Goal: Task Accomplishment & Management: Use online tool/utility

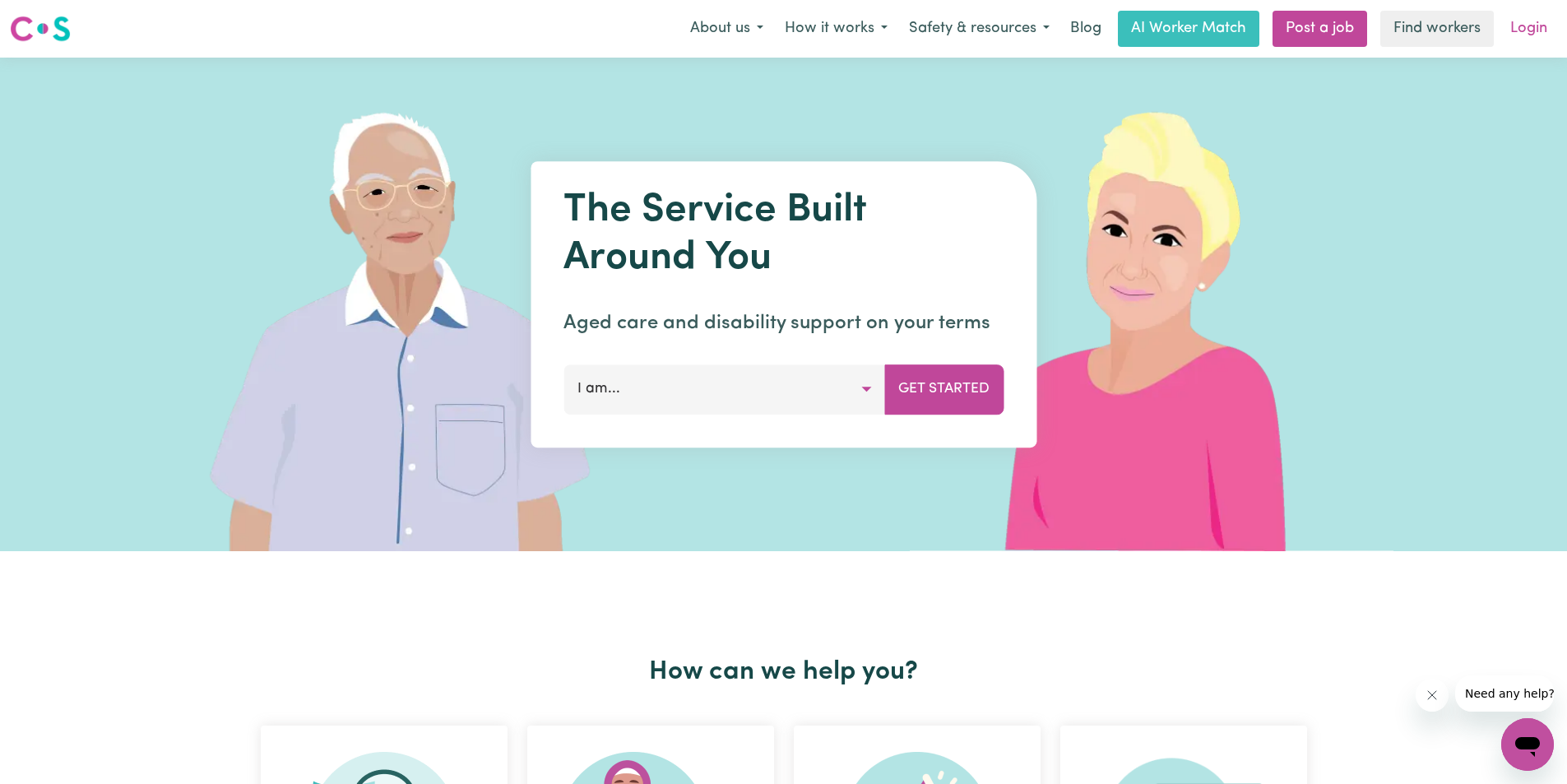
click at [1528, 31] on link "Login" at bounding box center [1528, 29] width 57 height 36
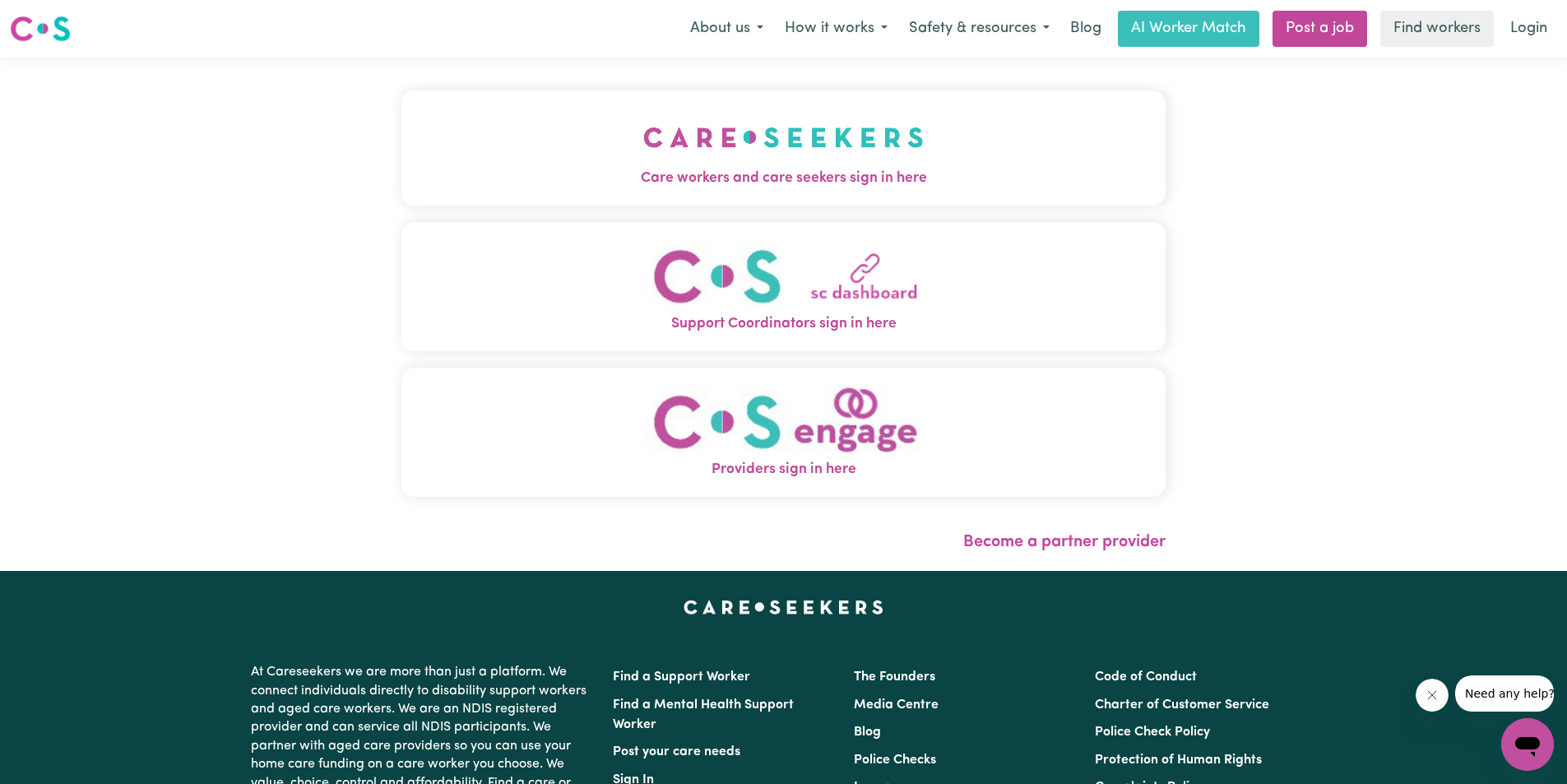
click at [784, 140] on img "Care workers and care seekers sign in here" at bounding box center [784, 137] width 280 height 61
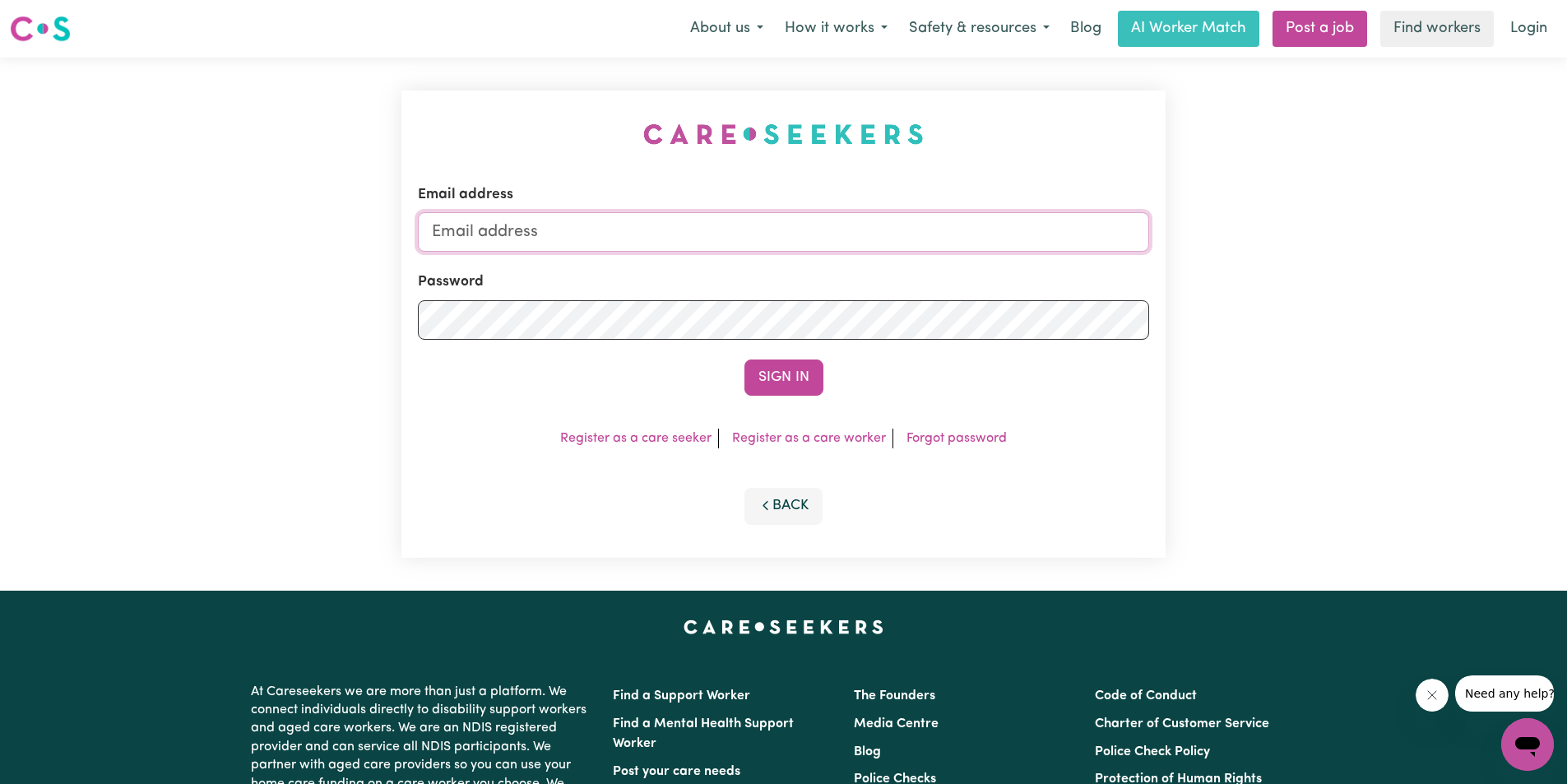
click at [708, 229] on input "Email address" at bounding box center [784, 233] width 732 height 40
click at [745, 360] on button "Sign In" at bounding box center [784, 378] width 79 height 36
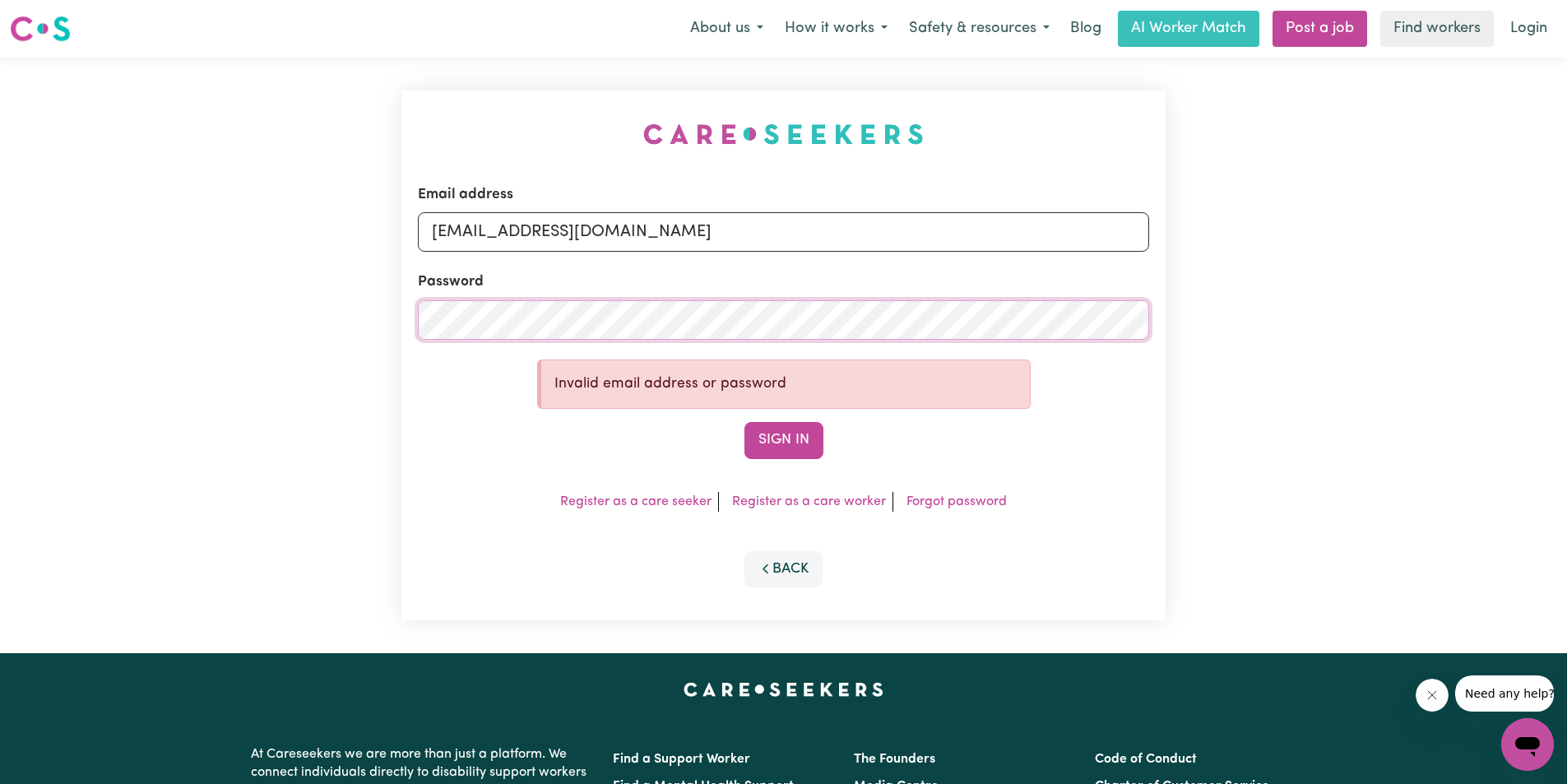
click at [227, 310] on div "Email address [EMAIL_ADDRESS][DOMAIN_NAME] Password Invalid email address or pa…" at bounding box center [784, 355] width 1567 height 595
click at [745, 422] on button "Sign In" at bounding box center [784, 440] width 79 height 36
drag, startPoint x: 418, startPoint y: 214, endPoint x: 150, endPoint y: 204, distance: 268.2
click at [150, 204] on div "Email address [EMAIL_ADDRESS][DOMAIN_NAME] Password Invalid email address or pa…" at bounding box center [784, 355] width 1567 height 595
type input "[EMAIL_ADDRESS][DOMAIN_NAME]"
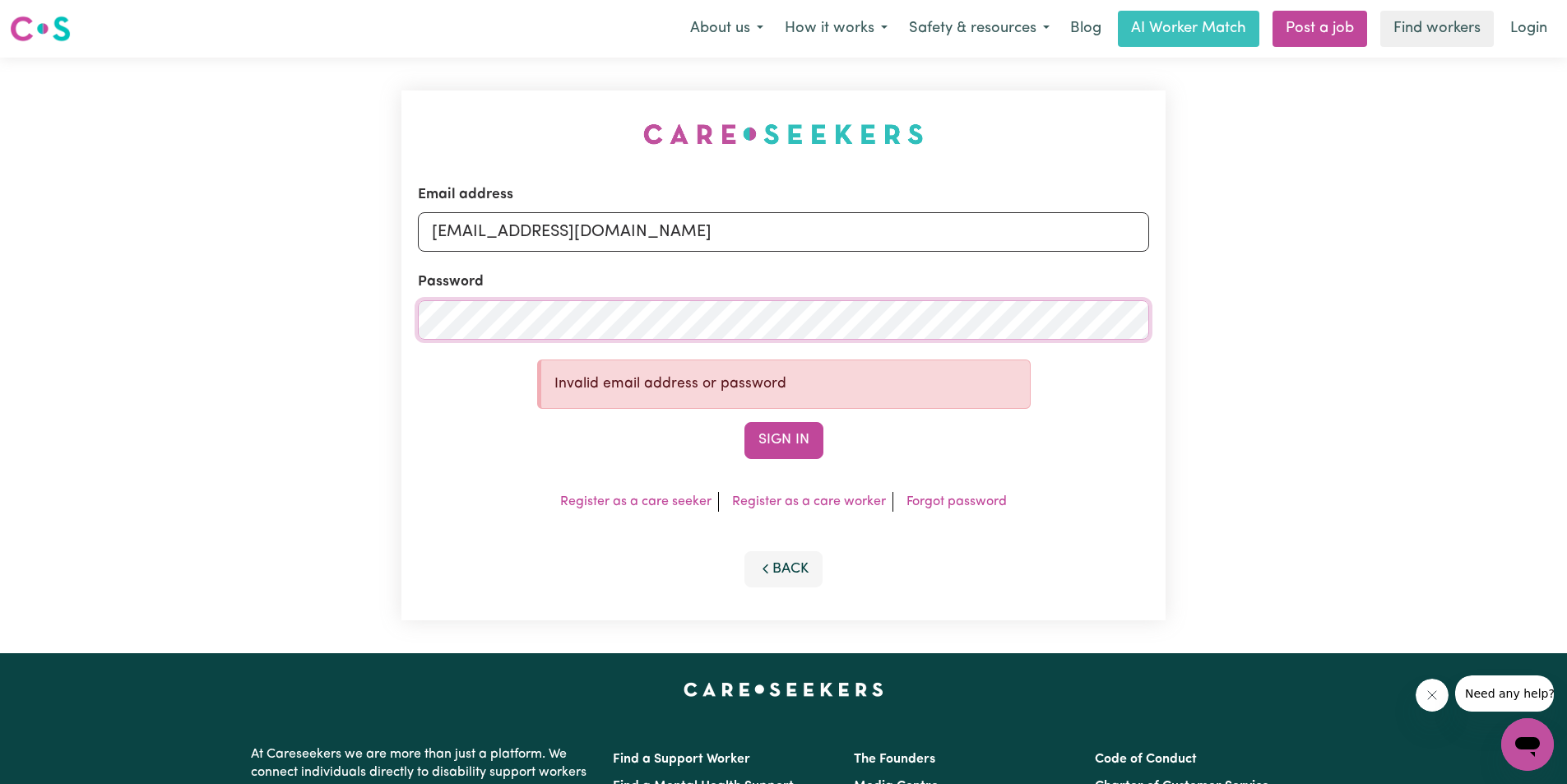
click at [212, 291] on div "Email address [EMAIL_ADDRESS][DOMAIN_NAME] Password Invalid email address or pa…" at bounding box center [784, 355] width 1567 height 595
click at [745, 422] on button "Sign In" at bounding box center [784, 440] width 79 height 36
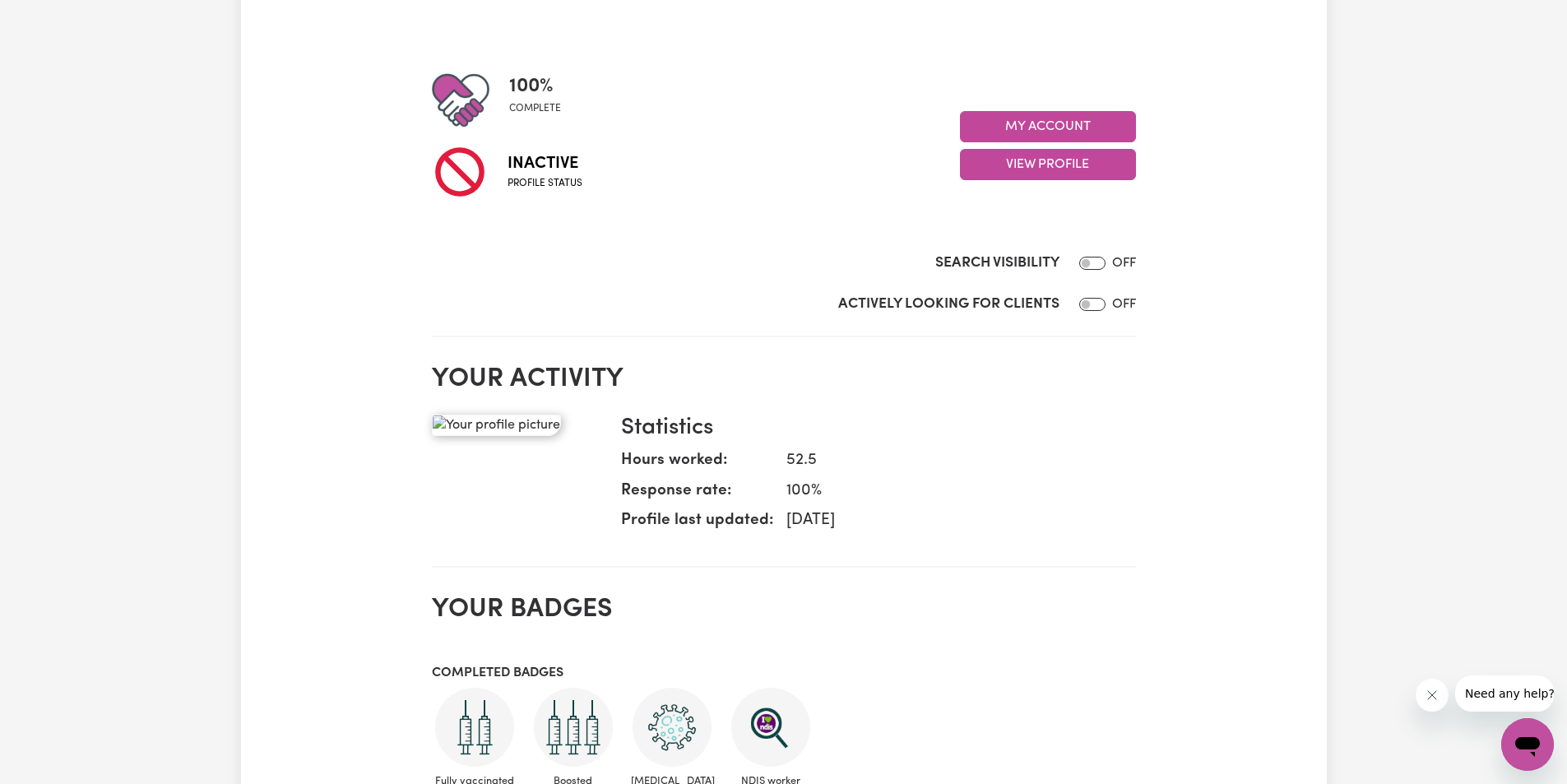
scroll to position [165, 0]
drag, startPoint x: 766, startPoint y: 484, endPoint x: 844, endPoint y: 488, distance: 78.1
click at [844, 488] on dl "Hours worked: 52.5 Response rate: 100 % Profile last updated: [DATE]" at bounding box center [872, 493] width 502 height 90
click at [837, 465] on dd "52.5" at bounding box center [949, 460] width 350 height 24
drag, startPoint x: 842, startPoint y: 456, endPoint x: 721, endPoint y: 460, distance: 121.1
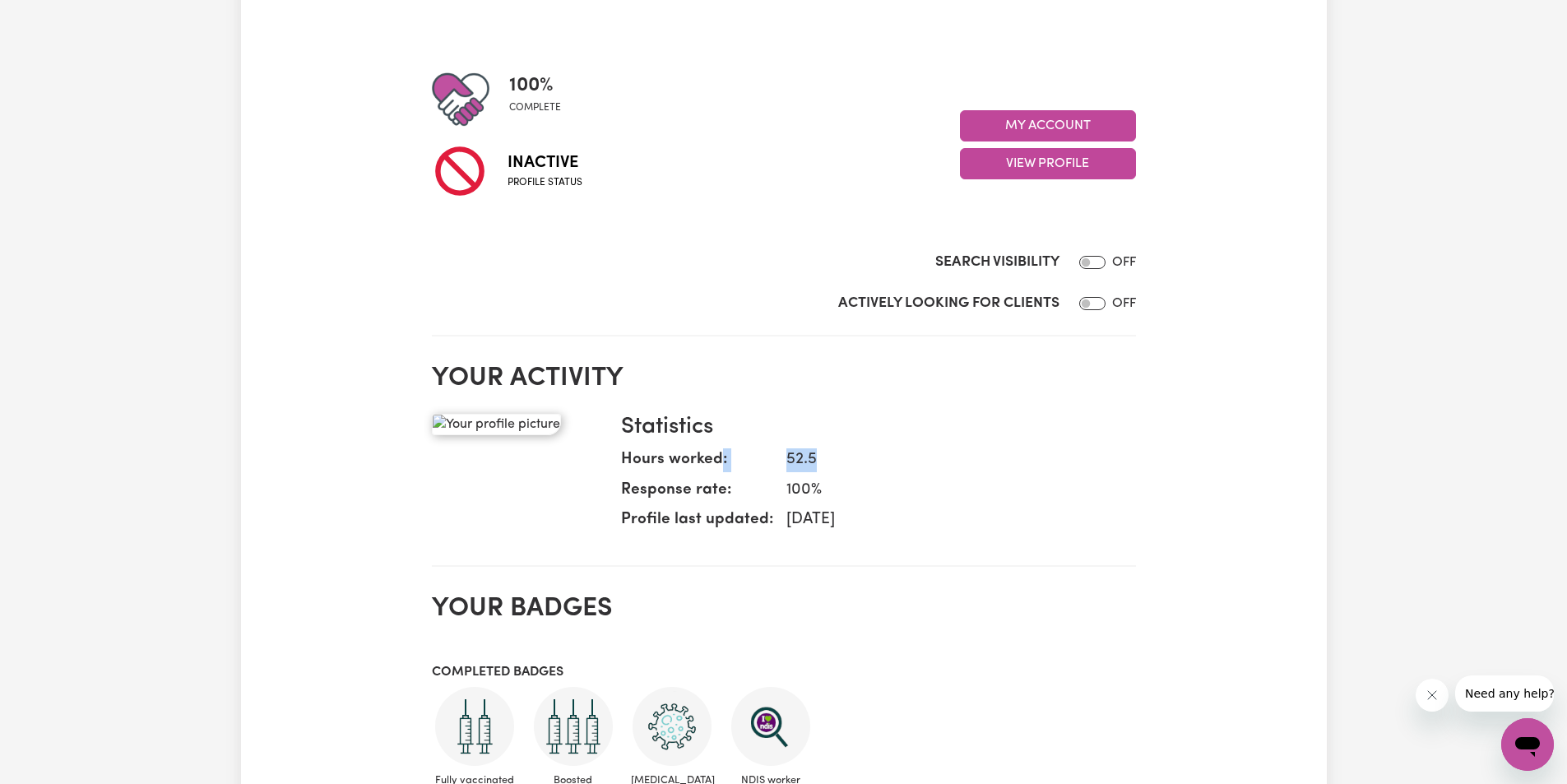
click at [721, 460] on dl "Hours worked: 52.5 Response rate: 100 % Profile last updated: [DATE]" at bounding box center [872, 493] width 502 height 90
click at [975, 477] on dl "Hours worked: 52.5 Response rate: 100 % Profile last updated: [DATE]" at bounding box center [872, 493] width 502 height 90
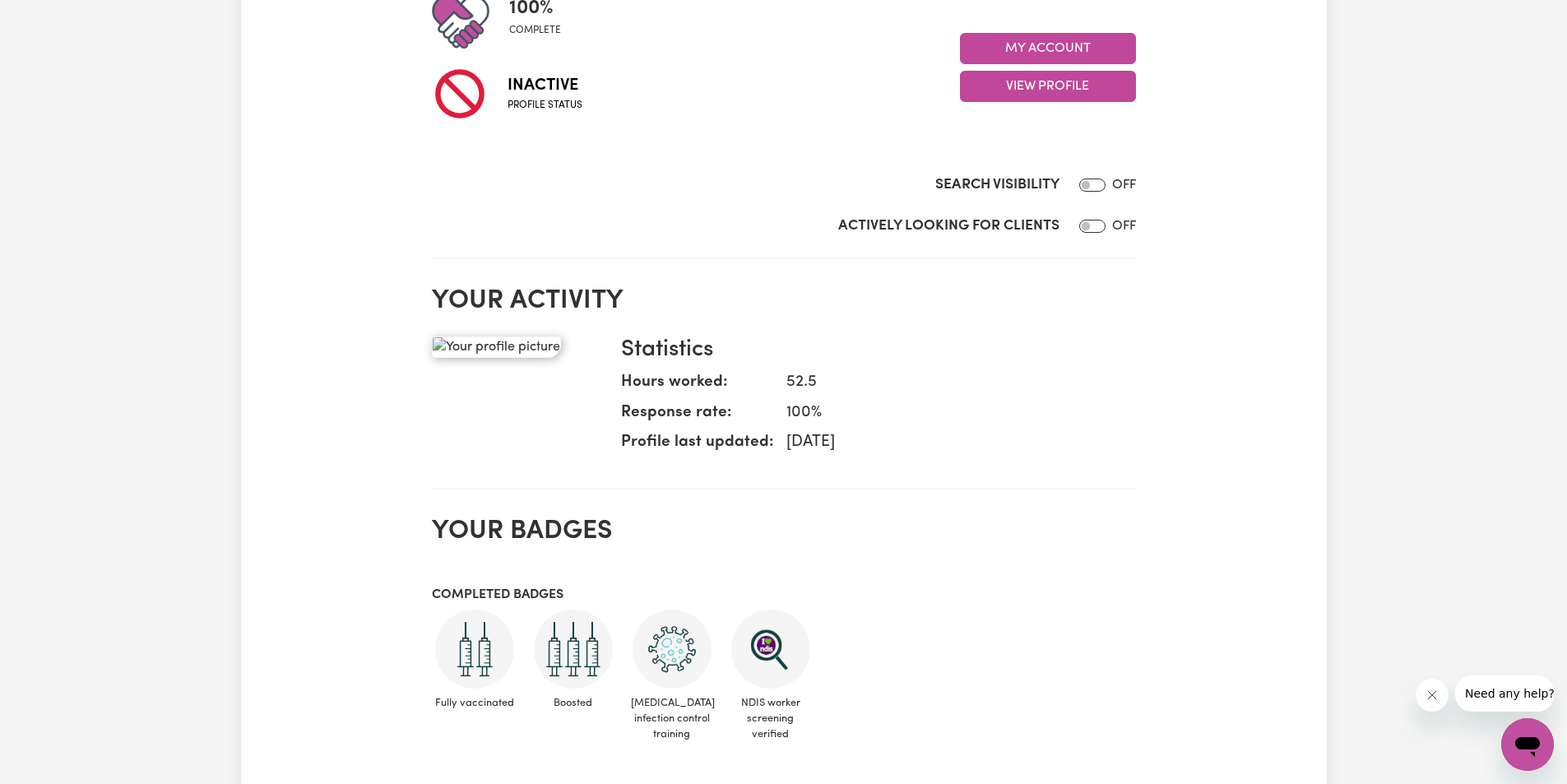
scroll to position [0, 0]
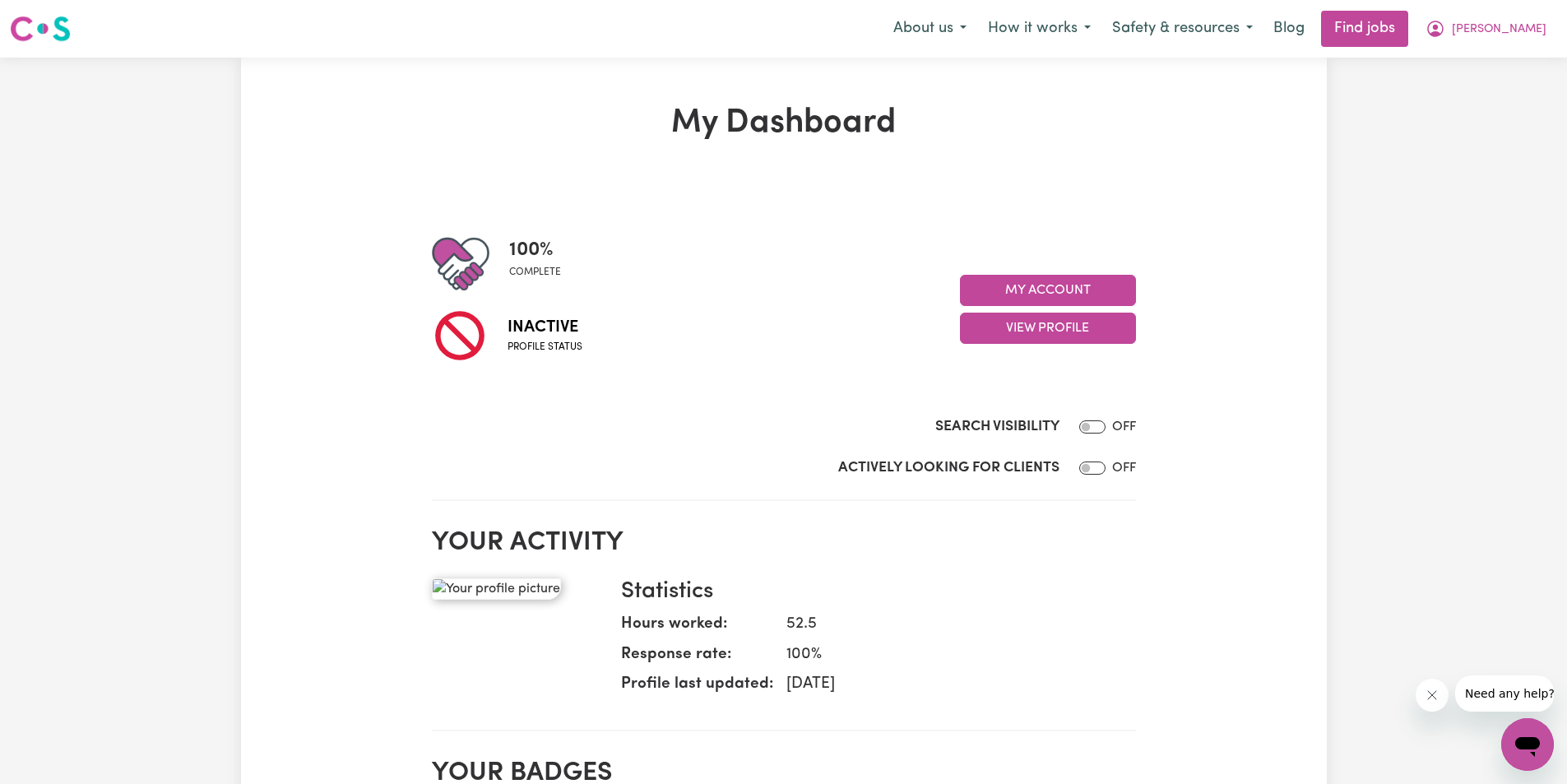
click at [1091, 418] on div at bounding box center [1089, 427] width 33 height 20
click at [1409, 36] on link "Find jobs" at bounding box center [1365, 29] width 87 height 36
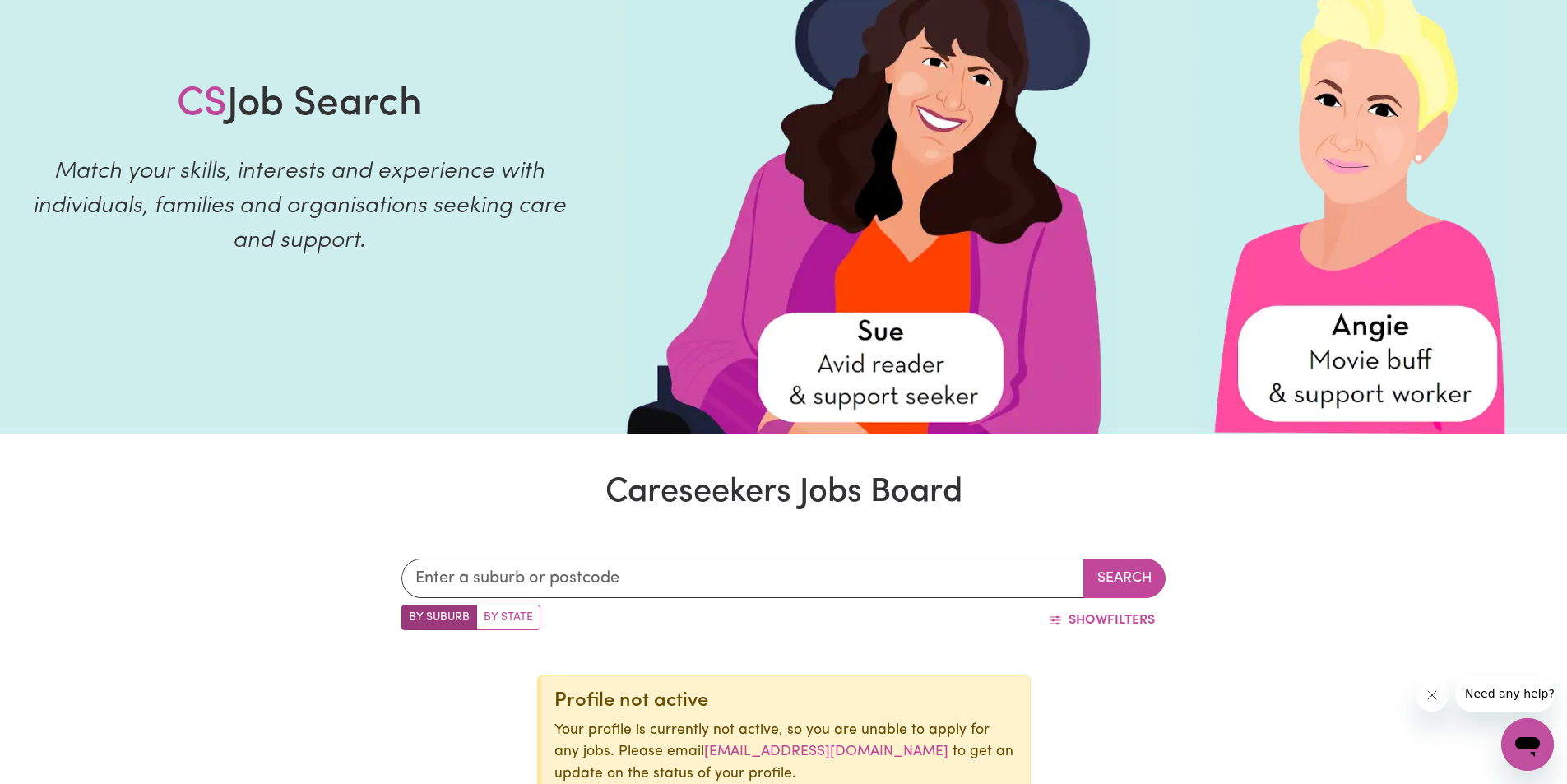
scroll to position [165, 0]
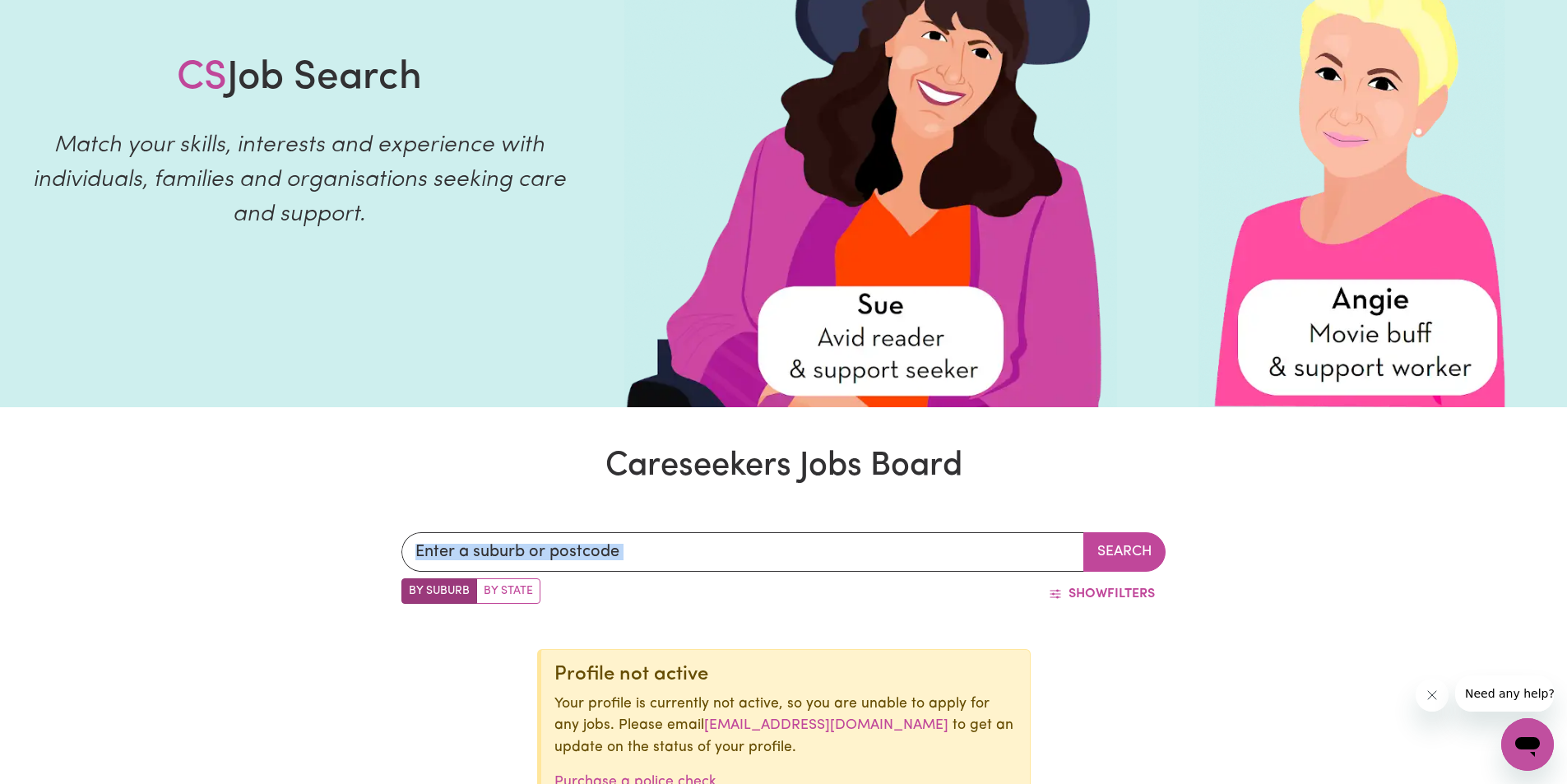
drag, startPoint x: 694, startPoint y: 569, endPoint x: 700, endPoint y: 556, distance: 14.3
click at [699, 555] on input "text" at bounding box center [743, 551] width 683 height 40
click at [610, 547] on input "text" at bounding box center [743, 551] width 683 height 40
type input "2200"
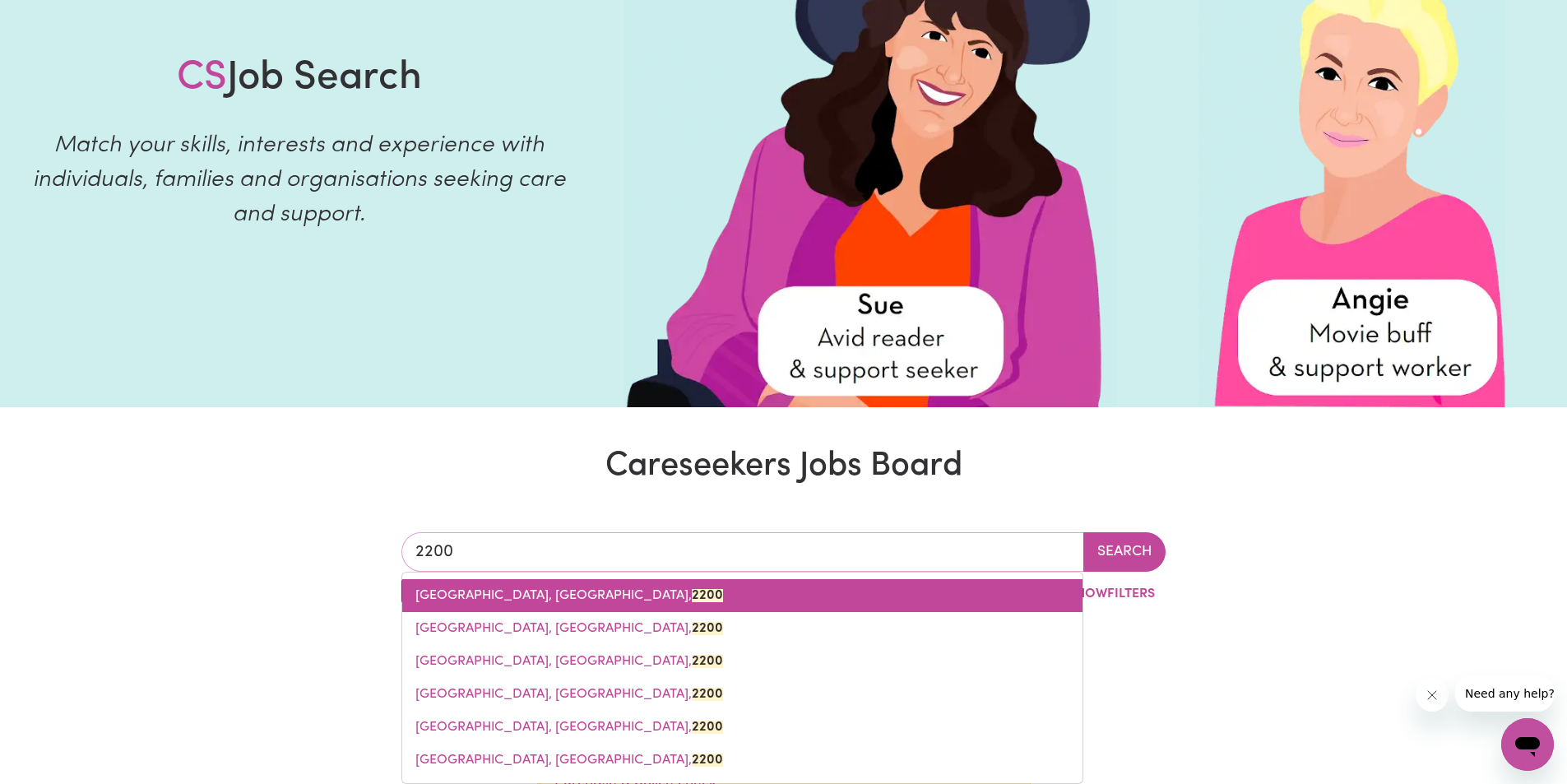
click at [569, 601] on span "[GEOGRAPHIC_DATA], [GEOGRAPHIC_DATA], 2200" at bounding box center [569, 595] width 307 height 13
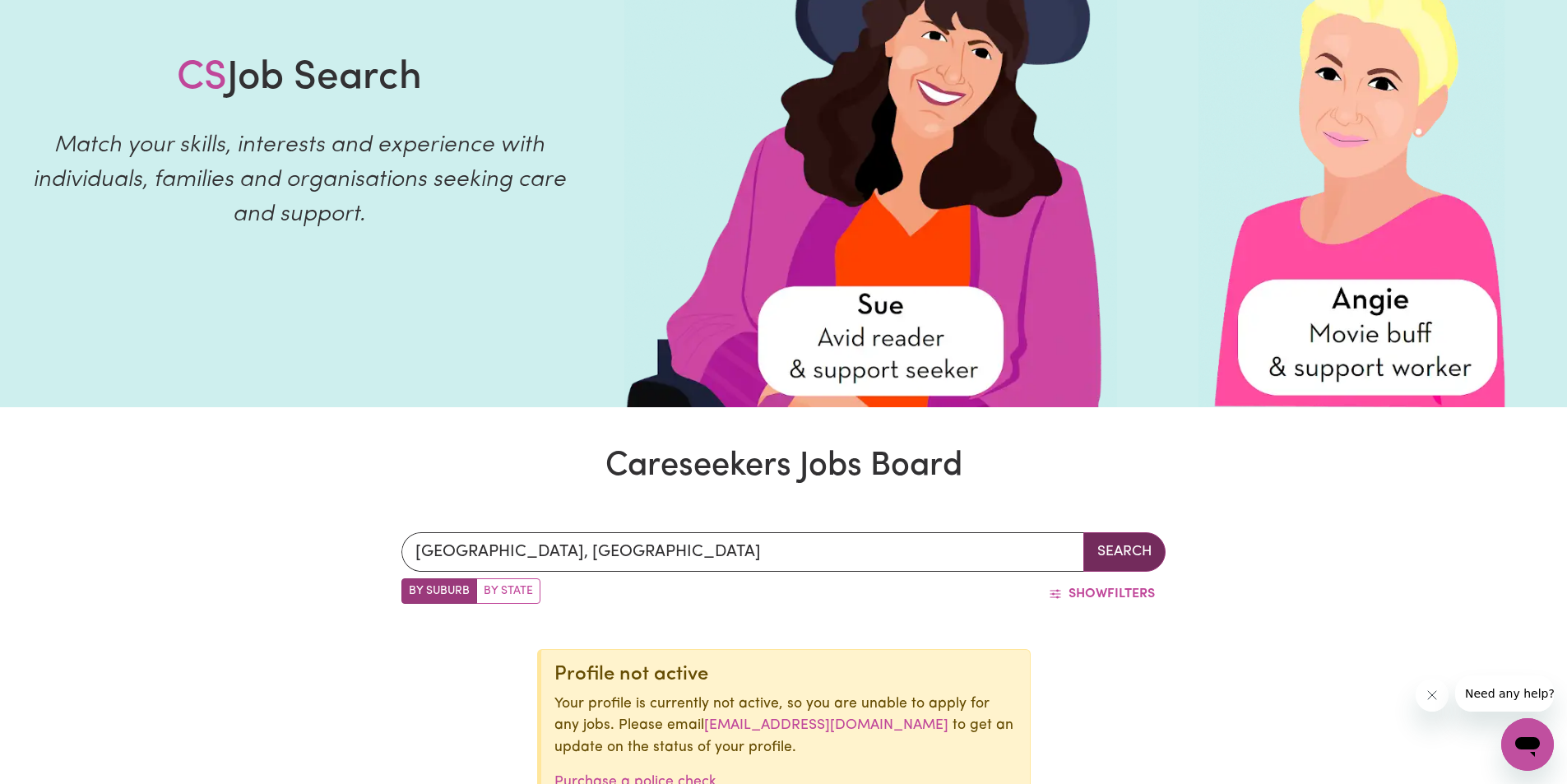
click at [1115, 556] on button "Search" at bounding box center [1125, 551] width 83 height 40
